Goal: Task Accomplishment & Management: Manage account settings

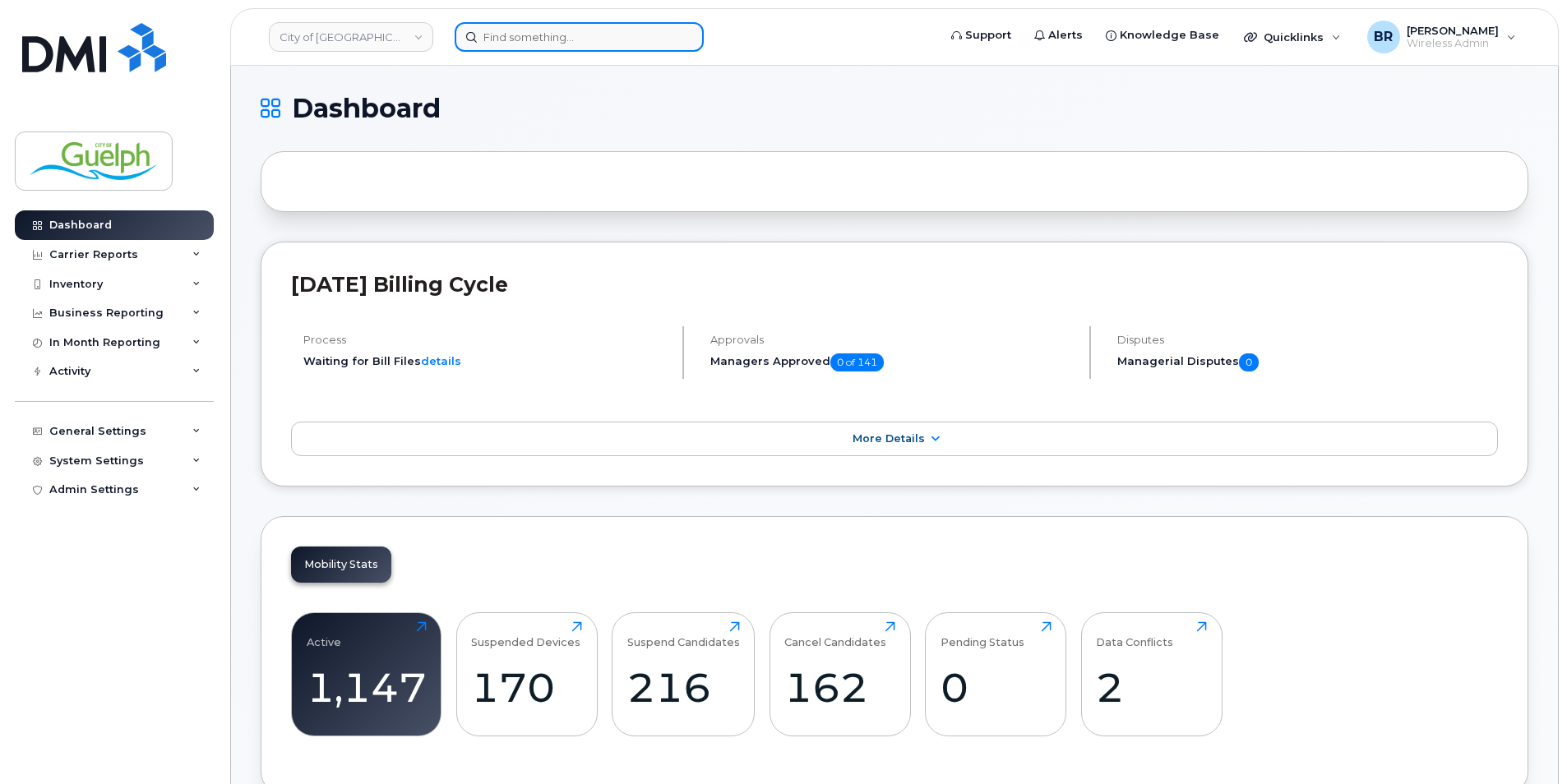
click at [616, 43] on input at bounding box center [579, 37] width 249 height 30
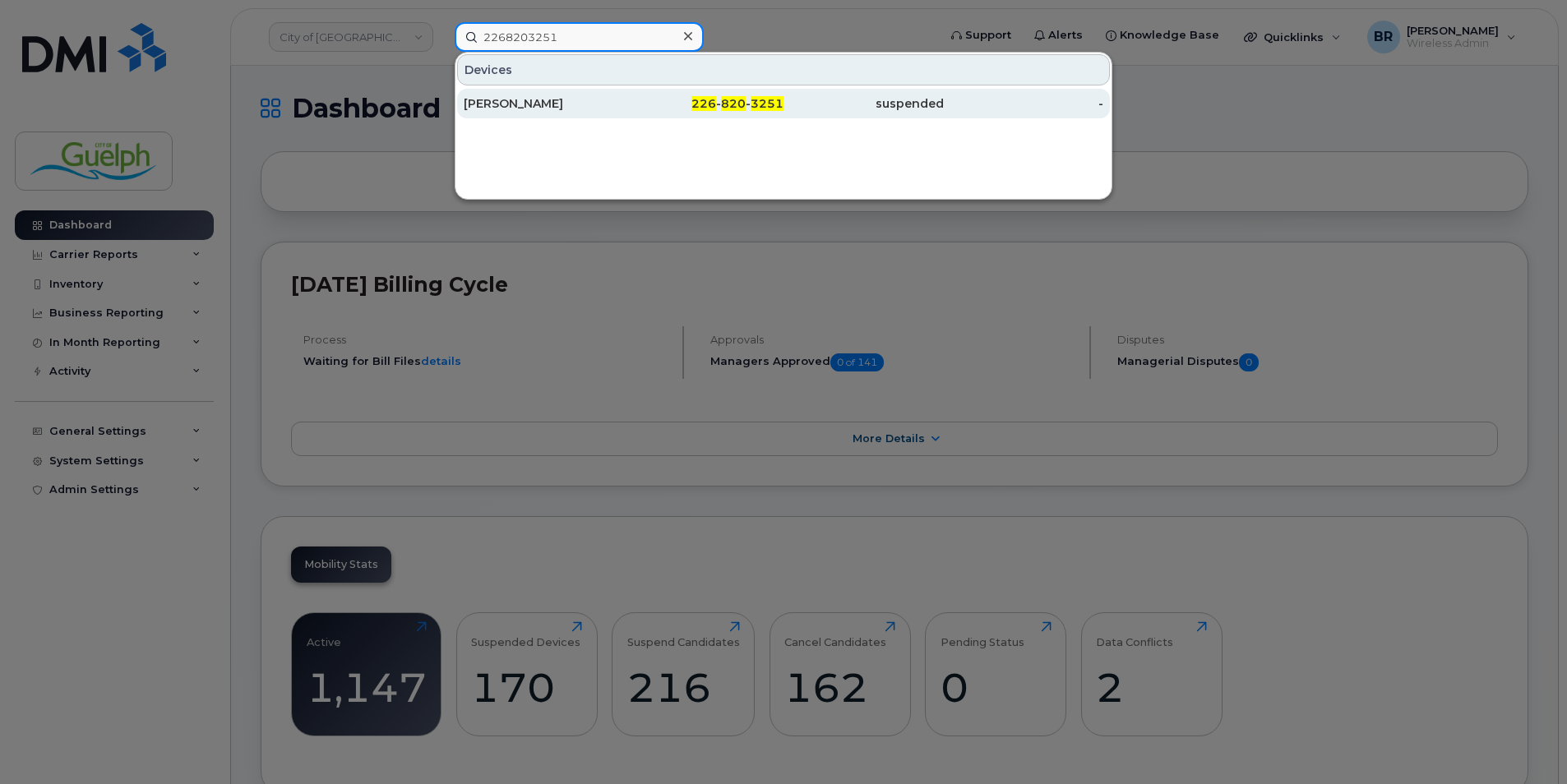
type input "2268203251"
click at [733, 106] on span "820" at bounding box center [733, 103] width 24 height 15
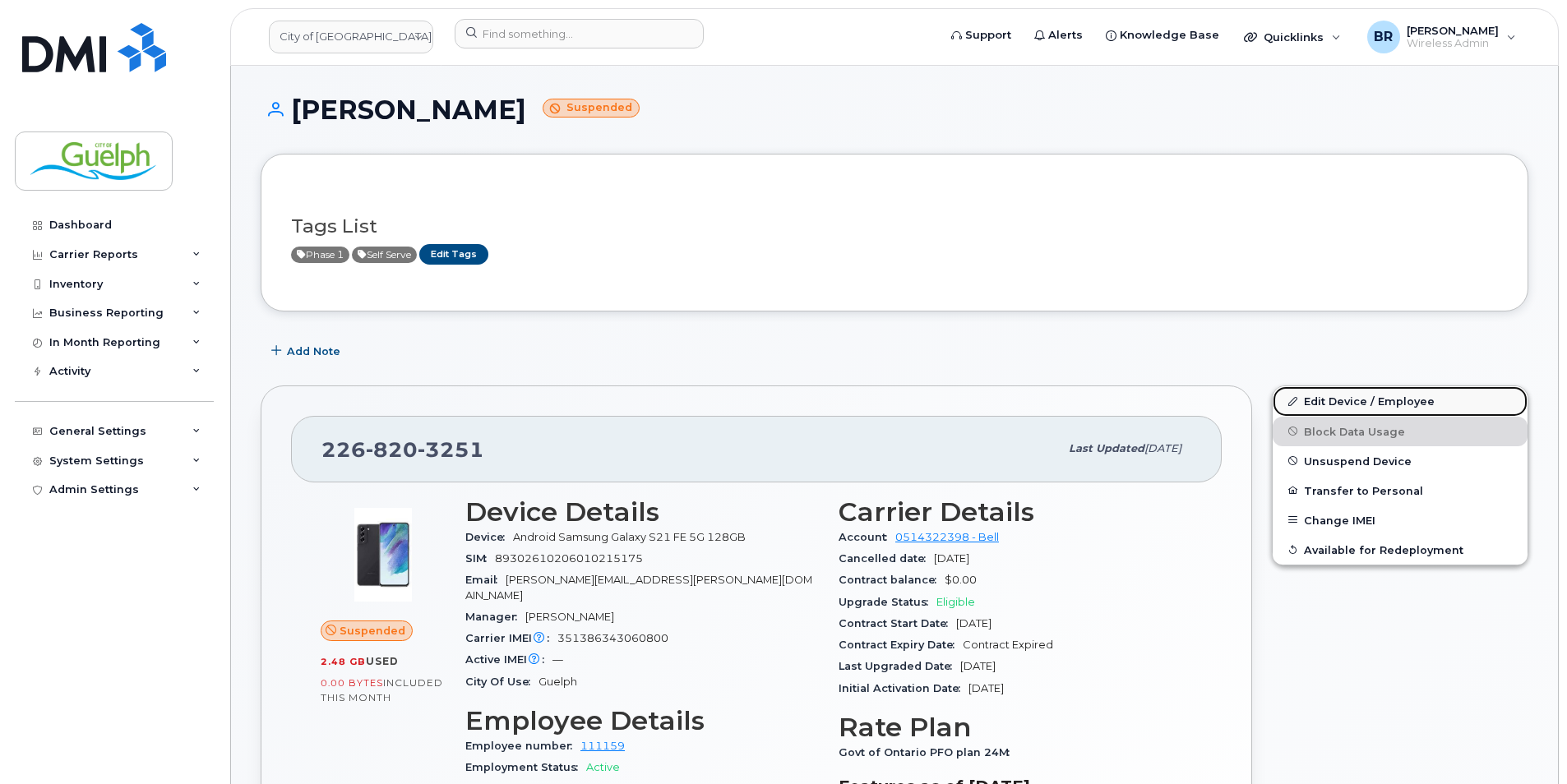
click at [1342, 401] on link "Edit Device / Employee" at bounding box center [1399, 401] width 255 height 30
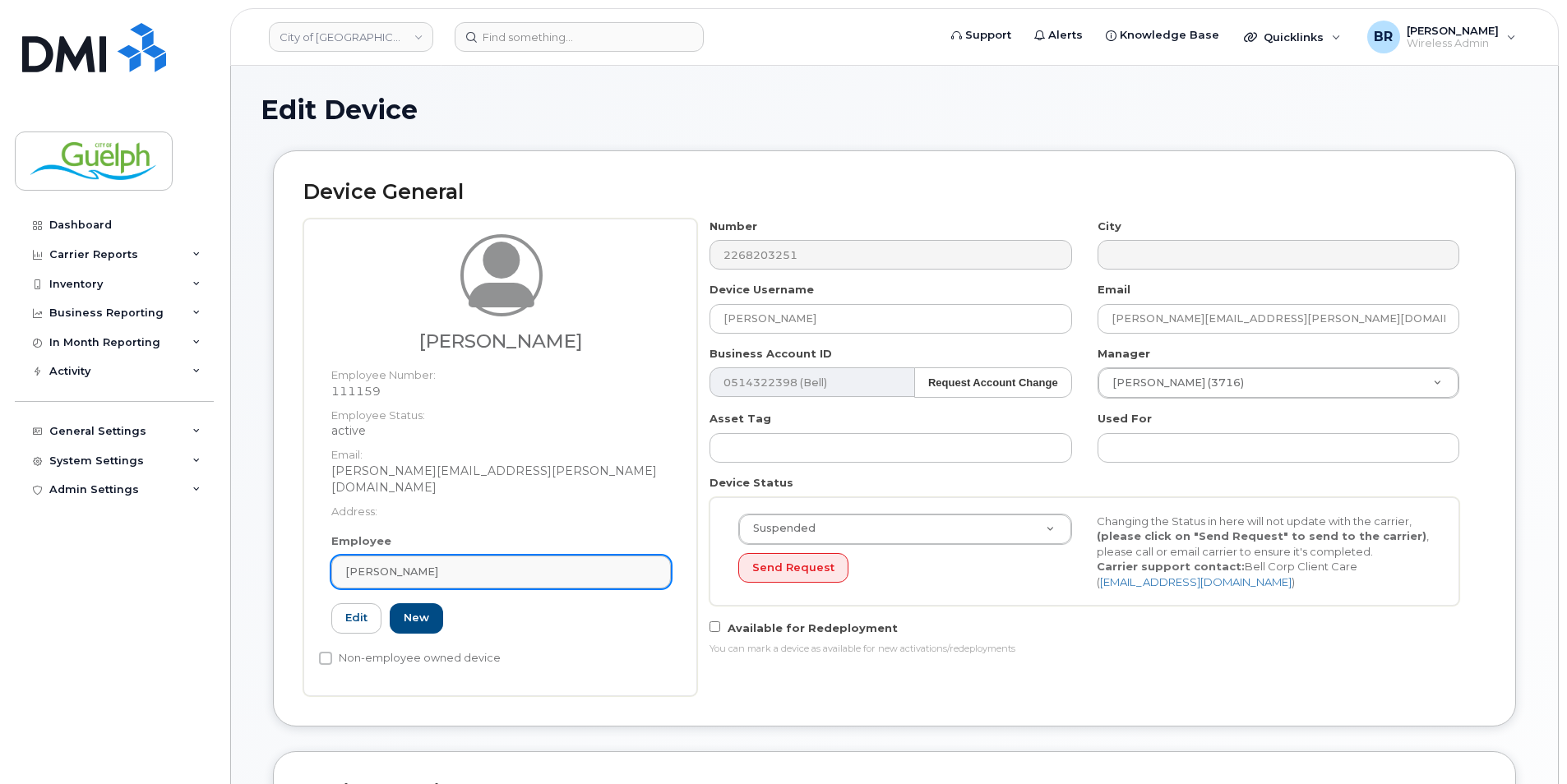
click at [658, 556] on link "[PERSON_NAME]" at bounding box center [501, 572] width 340 height 33
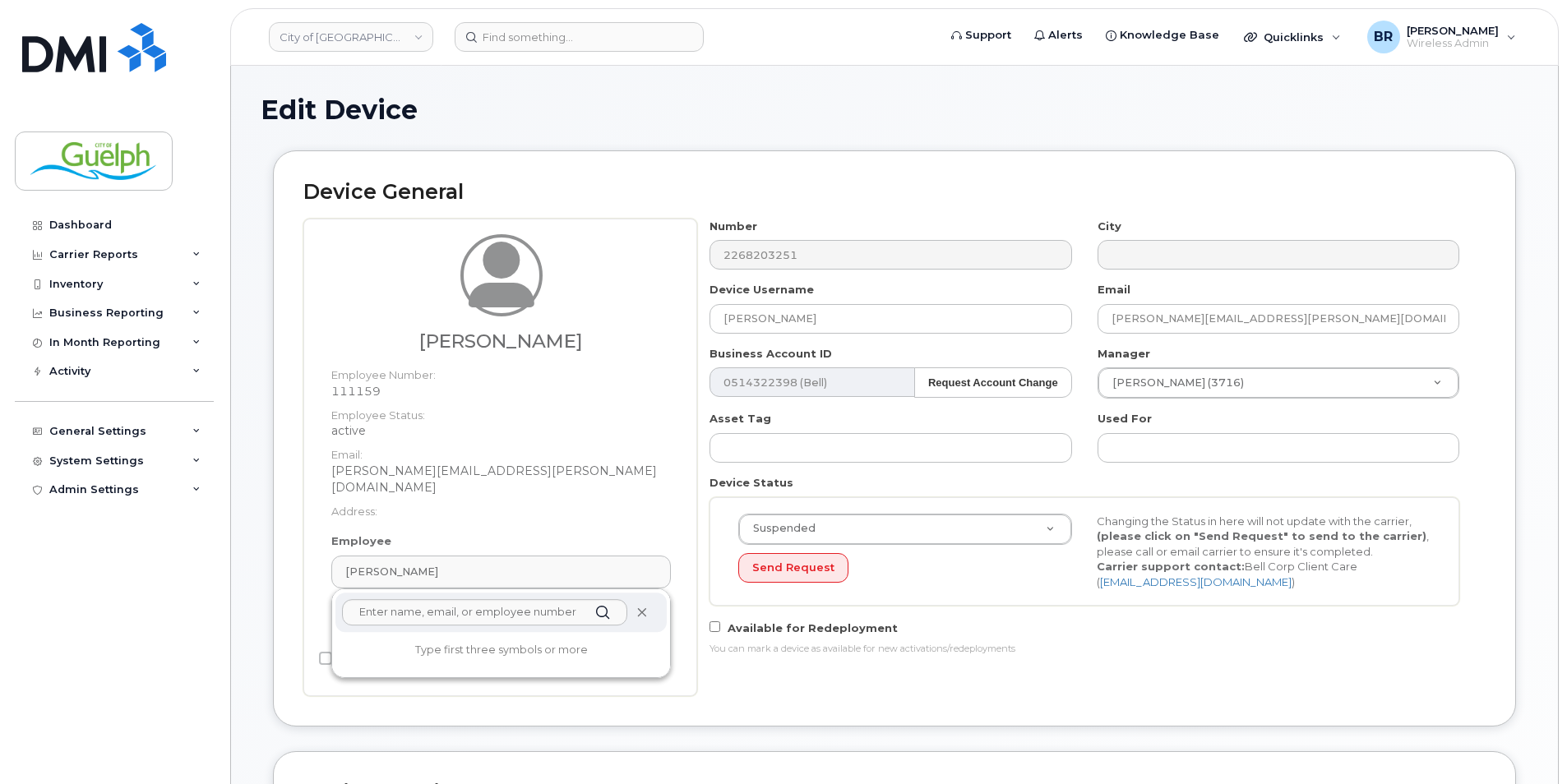
click at [641, 608] on icon at bounding box center [642, 613] width 10 height 10
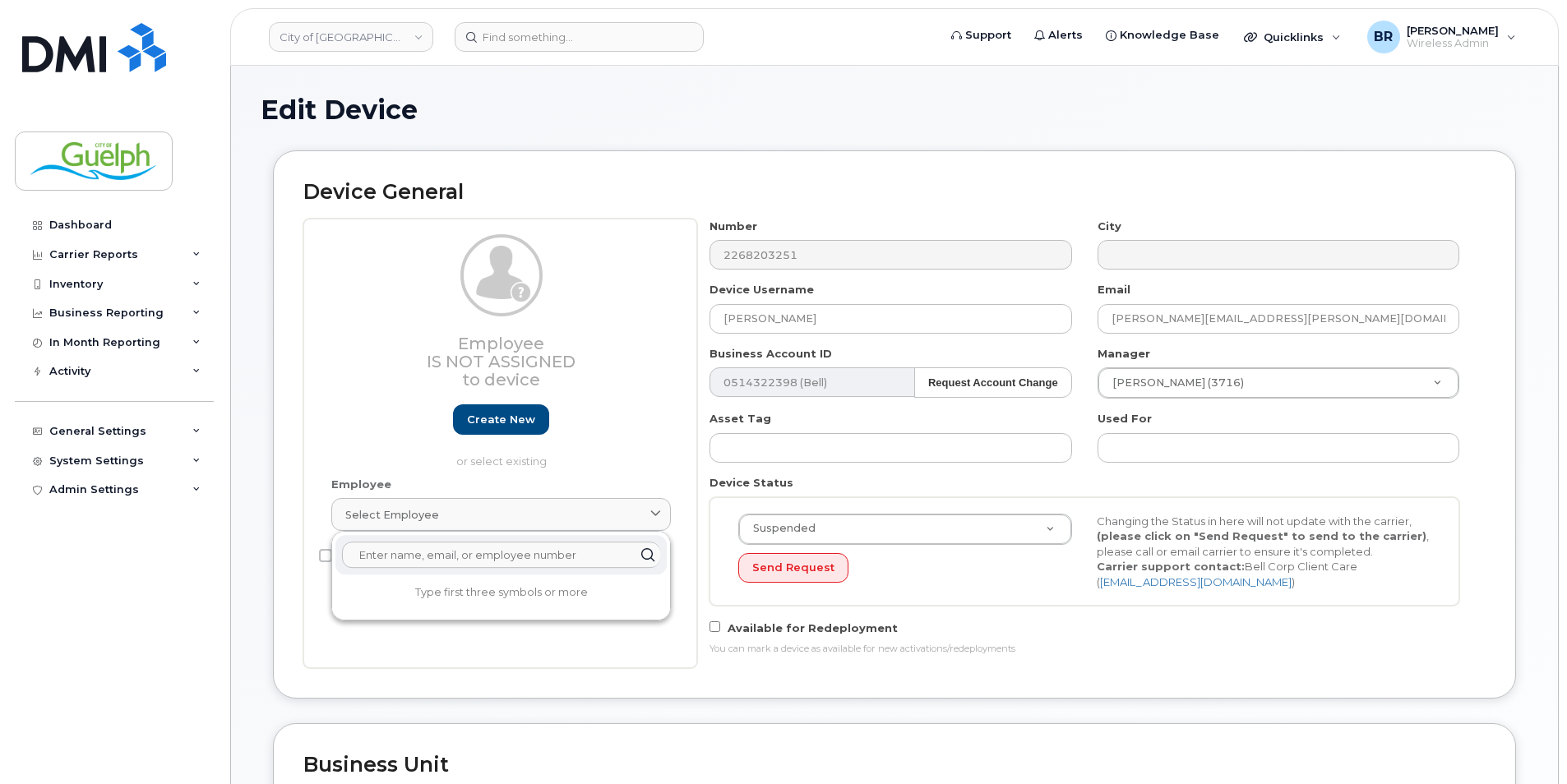
click at [485, 546] on input "text" at bounding box center [501, 555] width 318 height 26
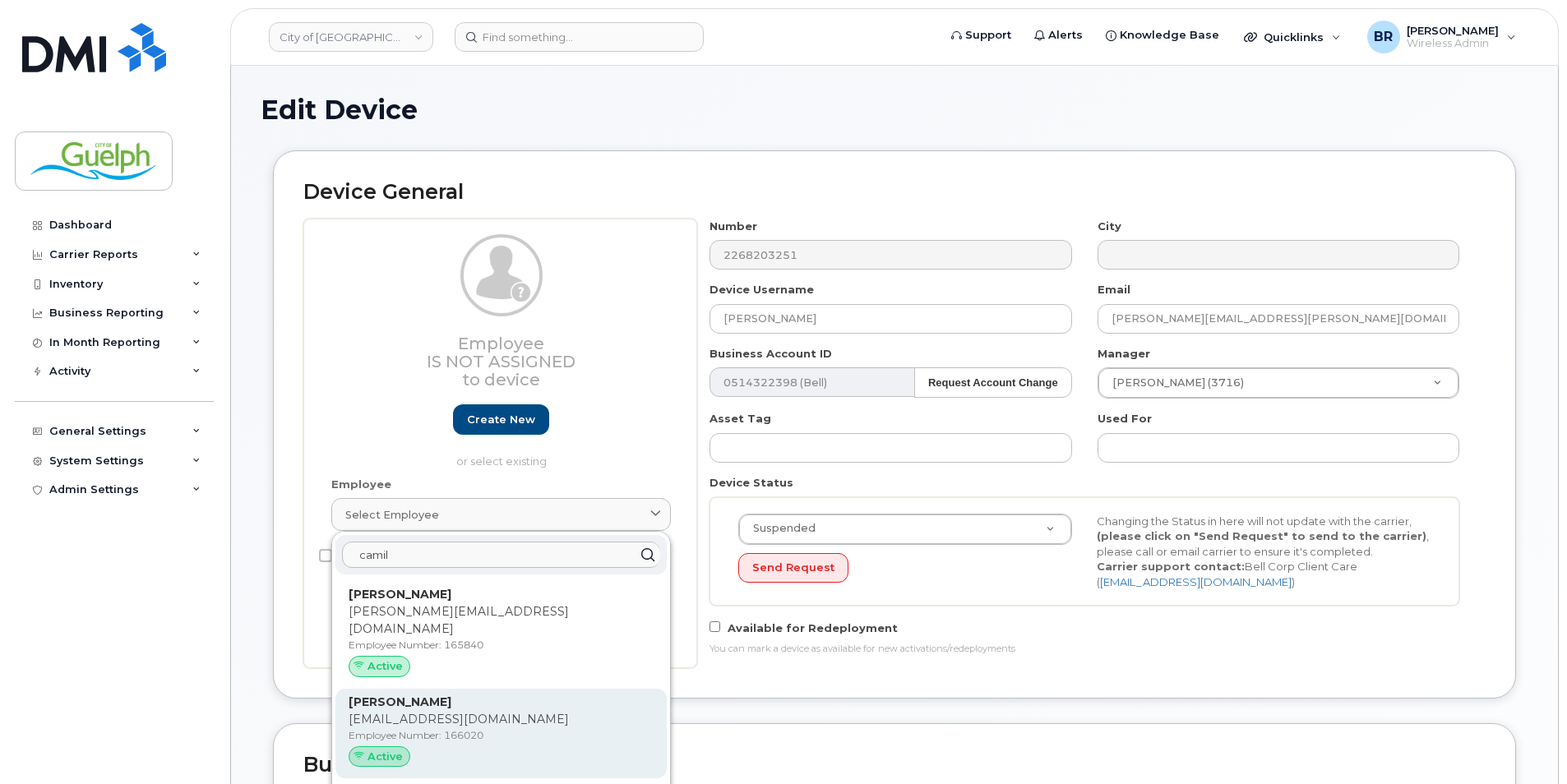
type input "camil"
click at [587, 728] on p "Employee Number: 166020" at bounding box center [500, 735] width 305 height 15
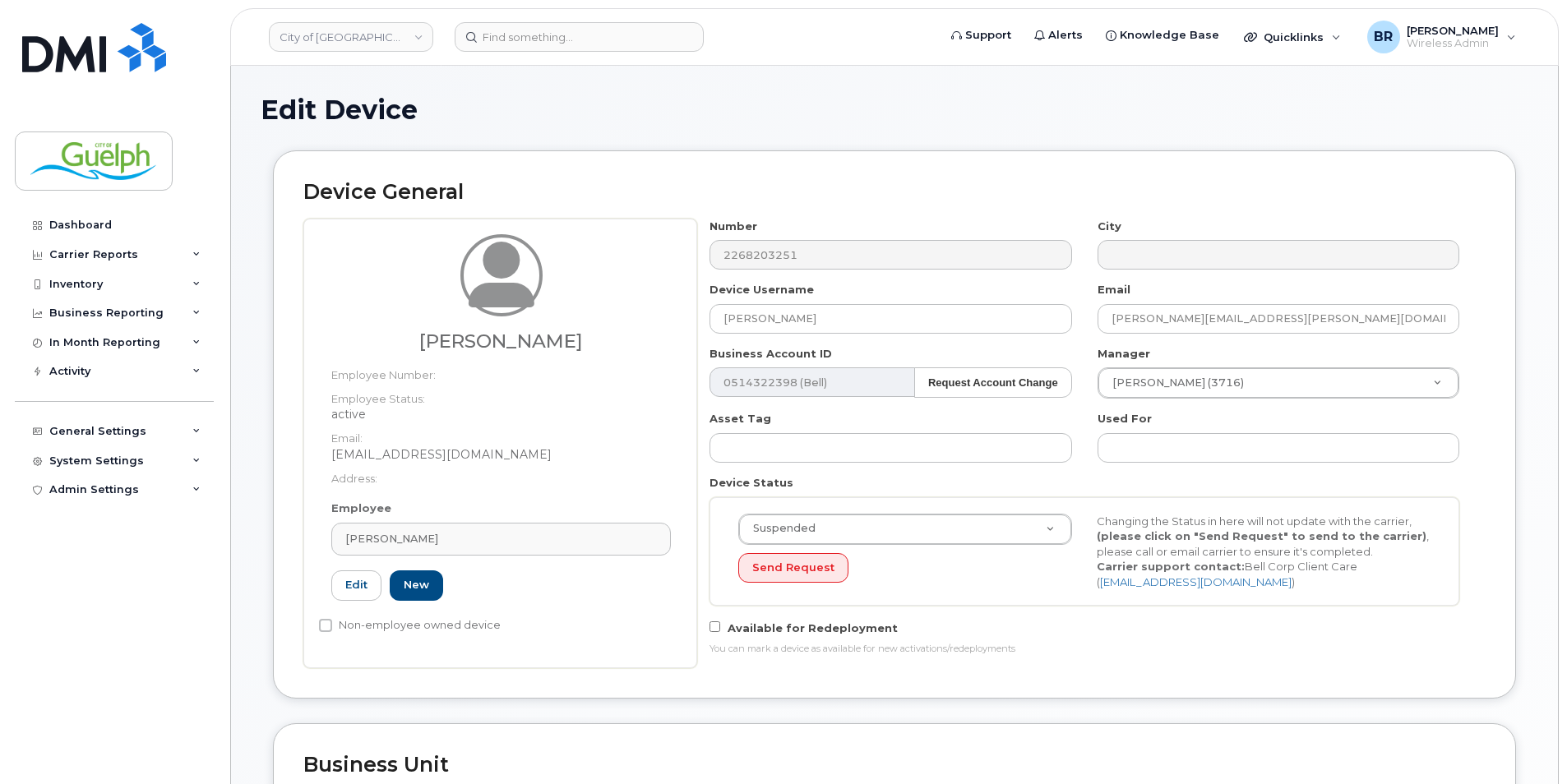
type input "166020"
type input "Camil Otsu"
type input "camil.otsu@guelph.ca"
type input "612885"
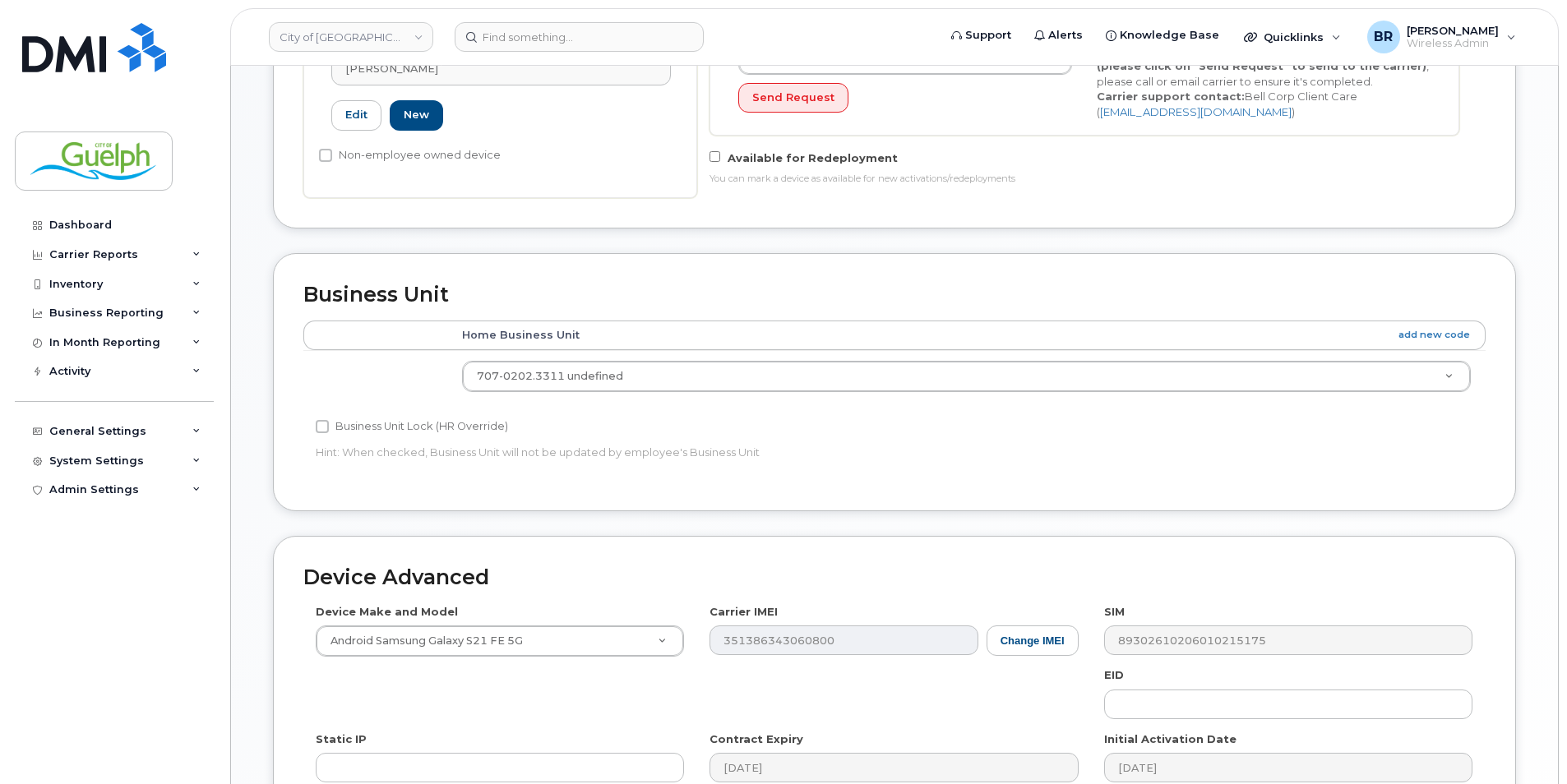
scroll to position [713, 0]
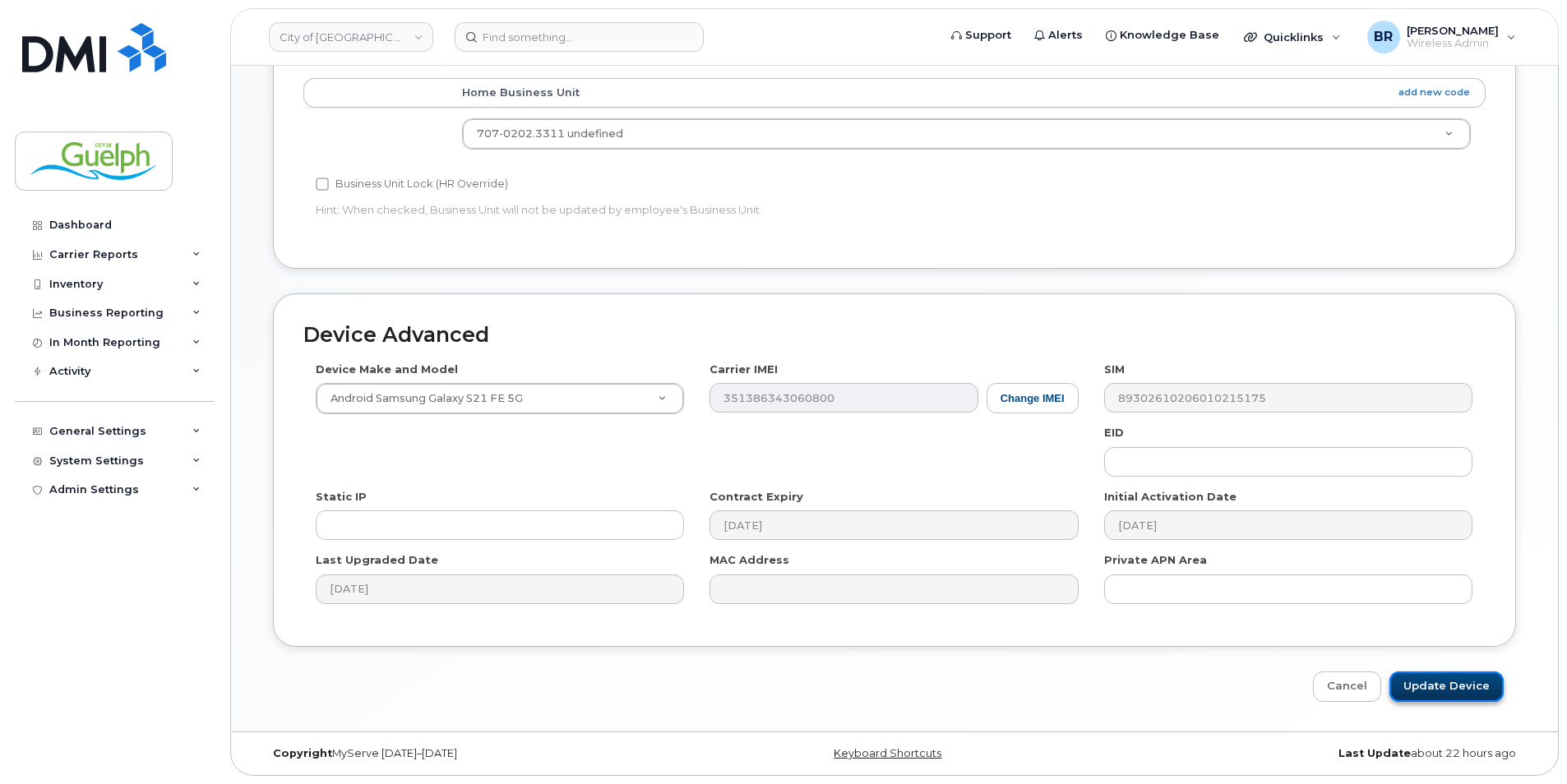
click at [1438, 688] on input "Update Device" at bounding box center [1447, 686] width 115 height 30
type input "Saving..."
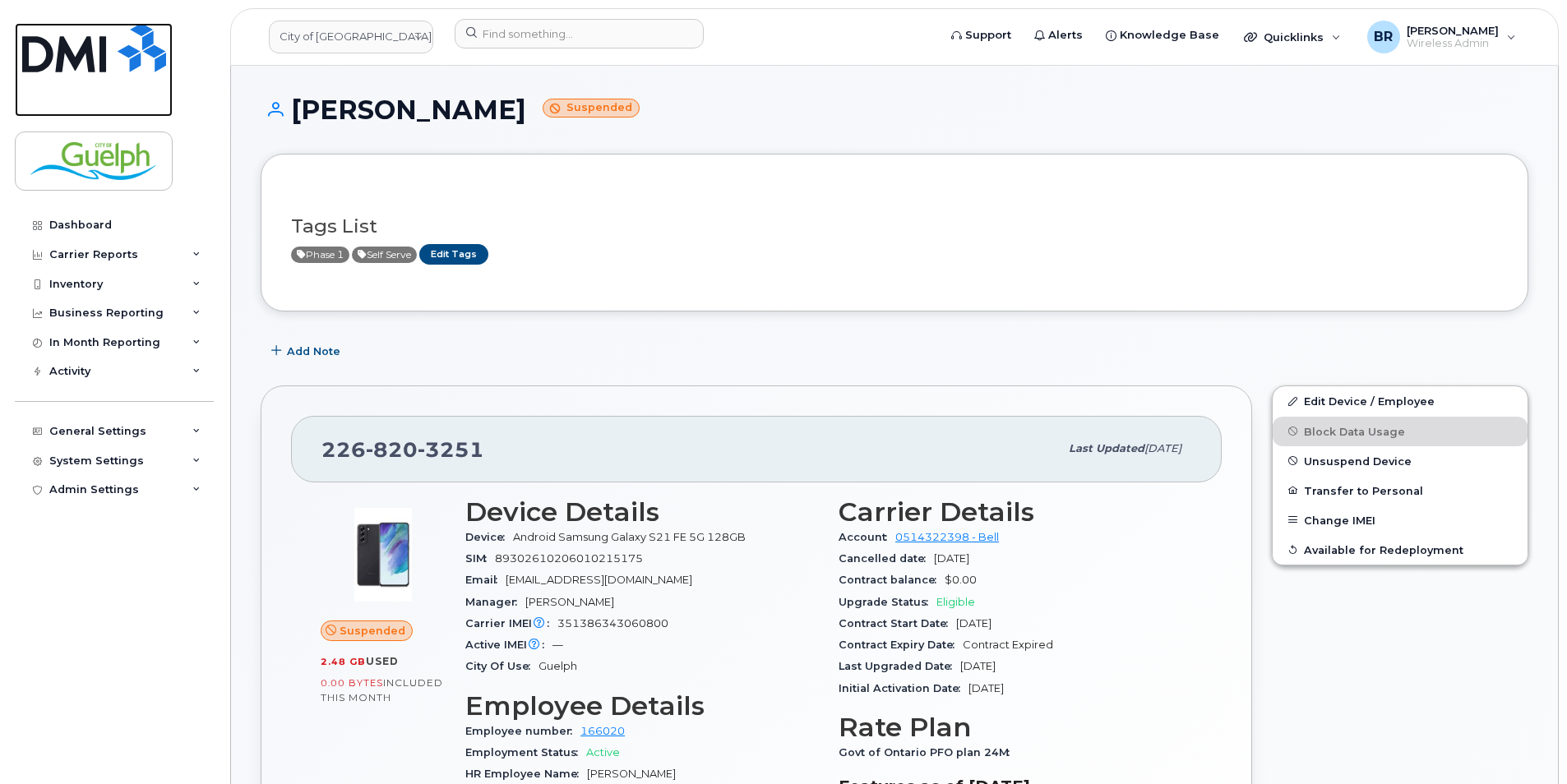
click at [121, 49] on img at bounding box center [95, 48] width 144 height 49
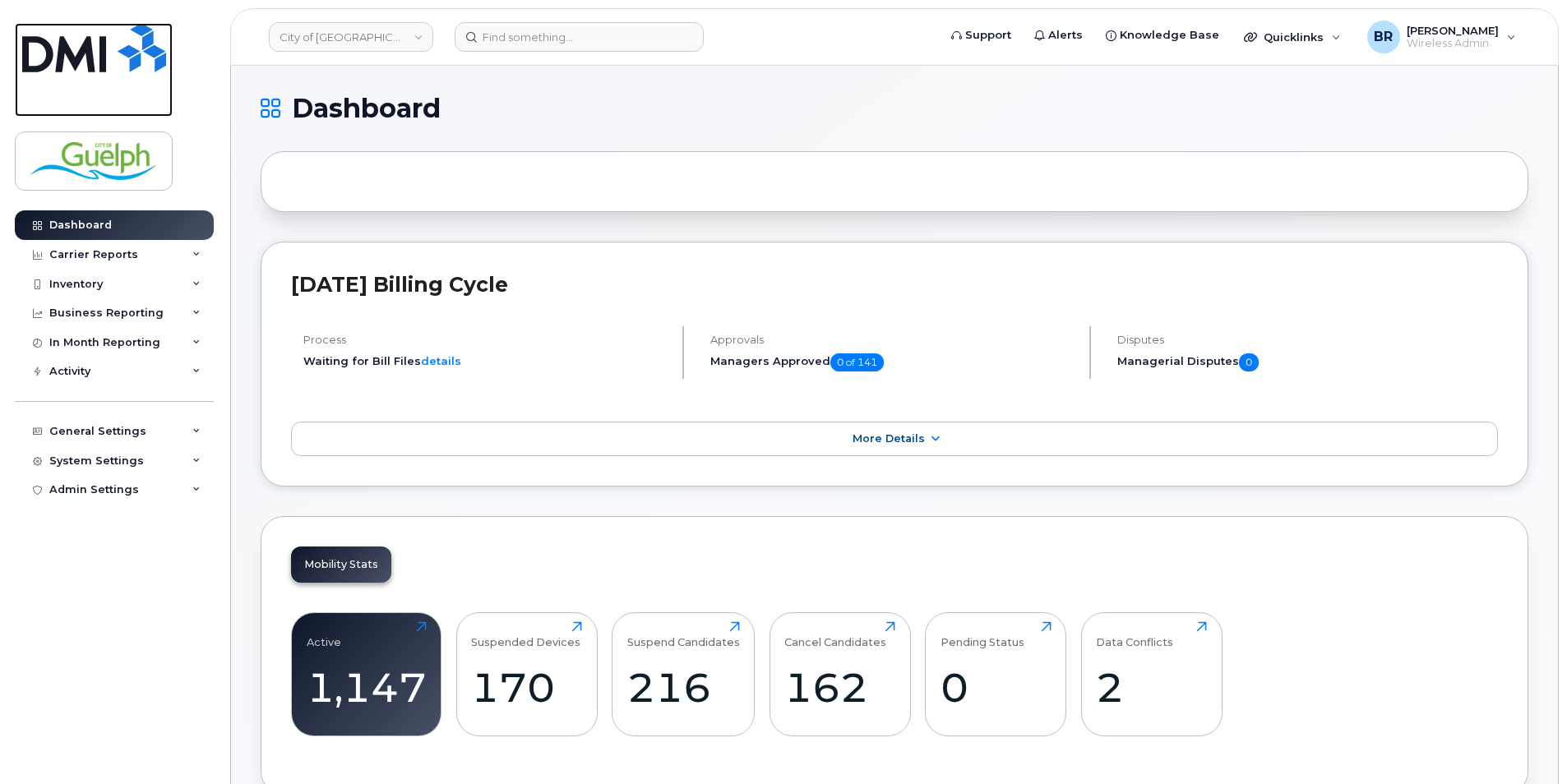
click at [18, 43] on link at bounding box center [94, 70] width 158 height 94
